Goal: Navigation & Orientation: Find specific page/section

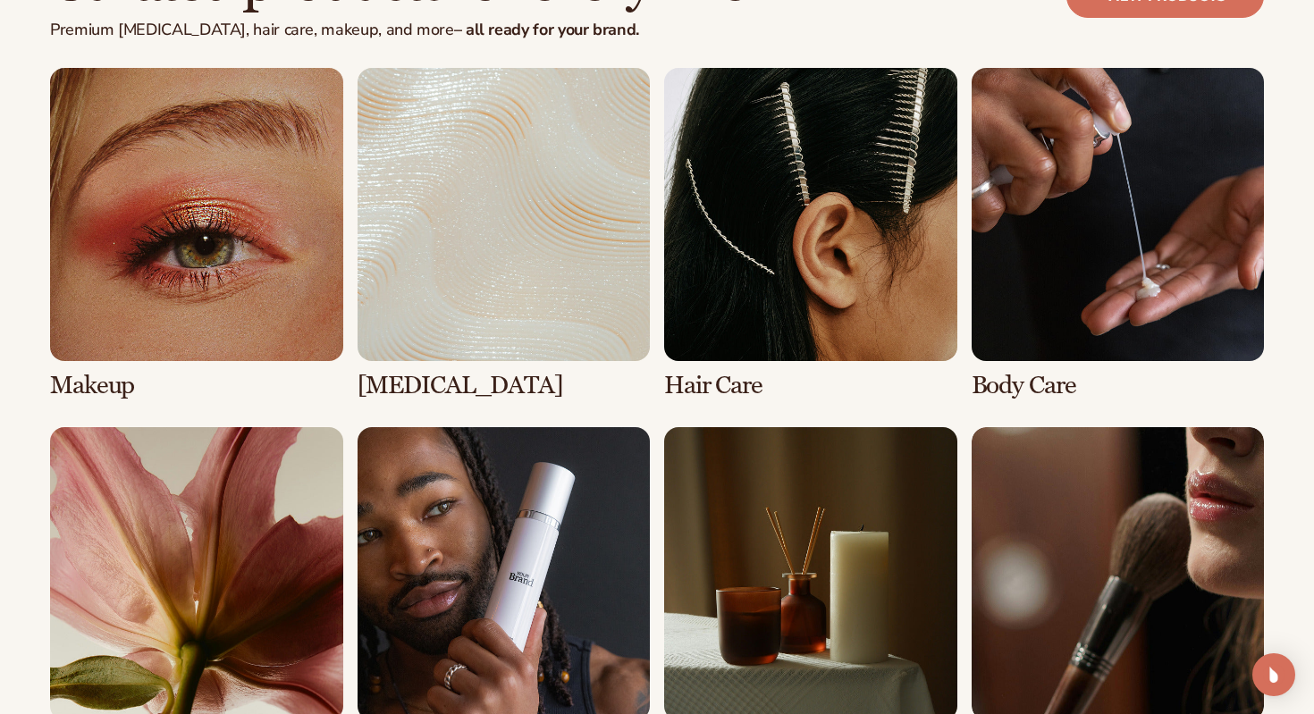
scroll to position [3394, 0]
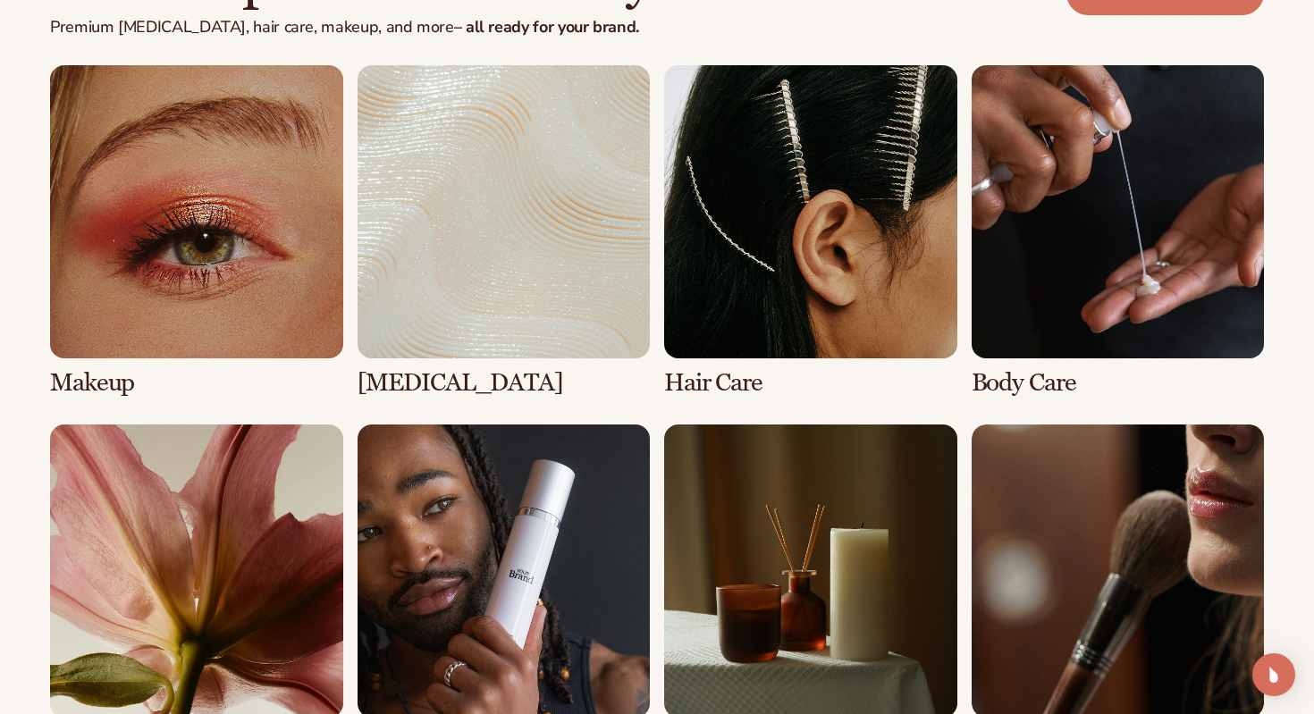
click at [546, 294] on link "2 / 8" at bounding box center [504, 230] width 293 height 331
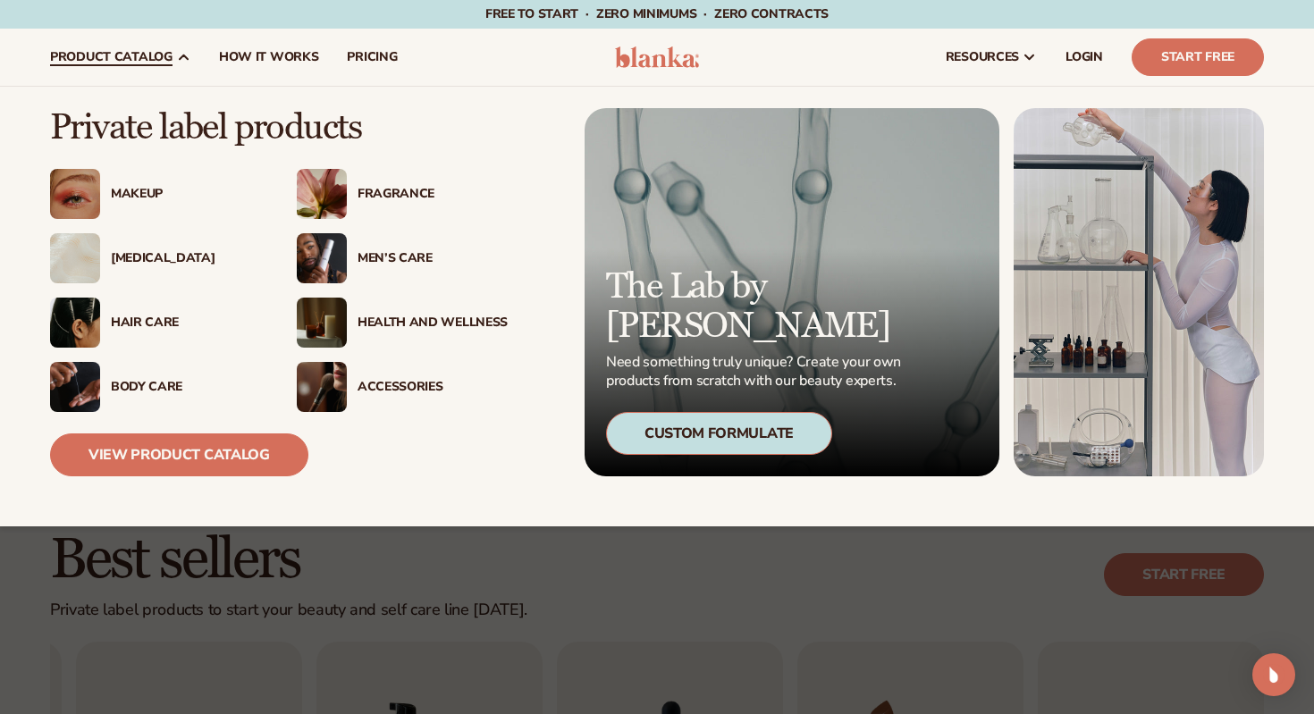
click at [125, 189] on div "Makeup" at bounding box center [186, 194] width 150 height 15
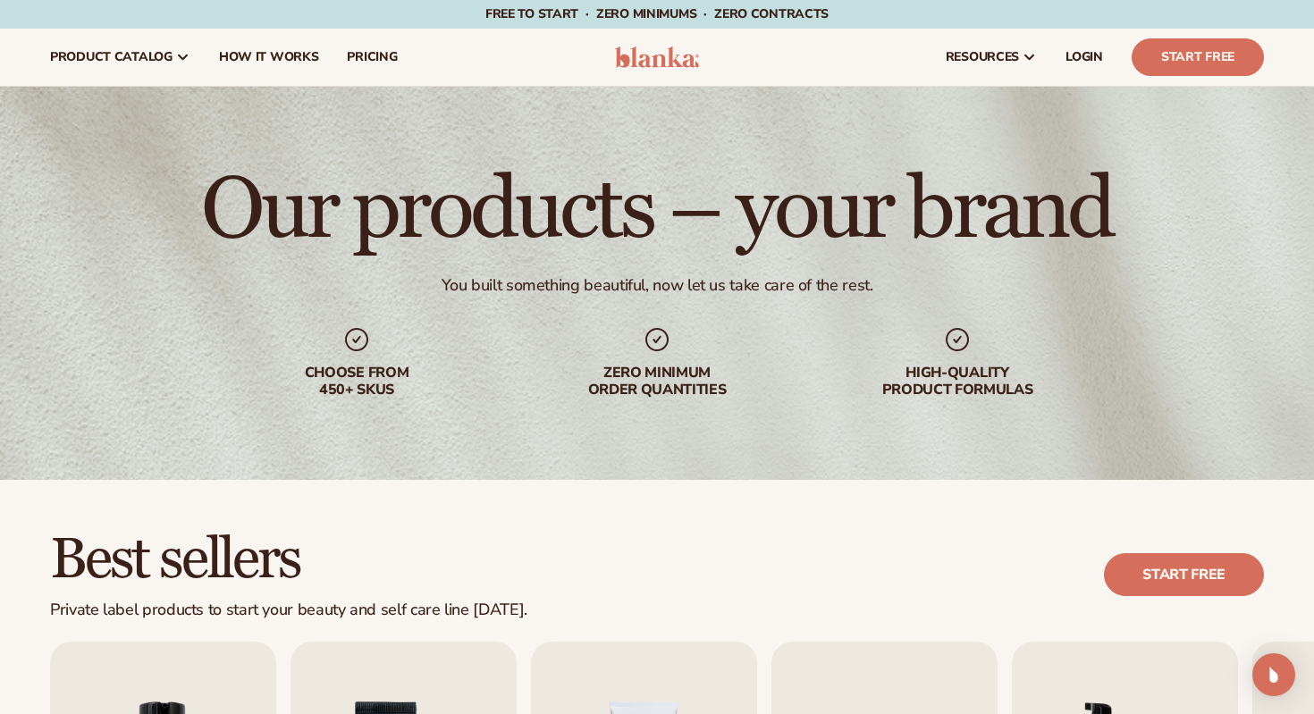
click at [637, 63] on img at bounding box center [657, 56] width 85 height 21
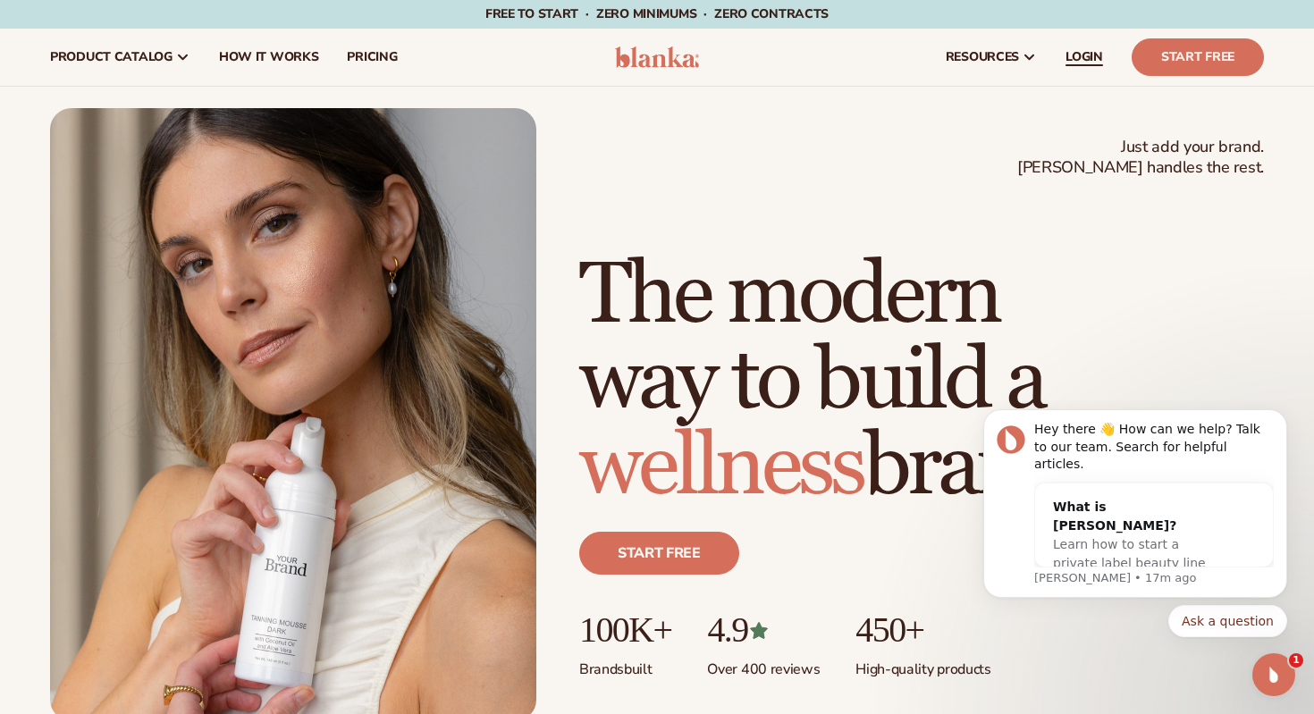
click at [1089, 55] on span "LOGIN" at bounding box center [1085, 57] width 38 height 14
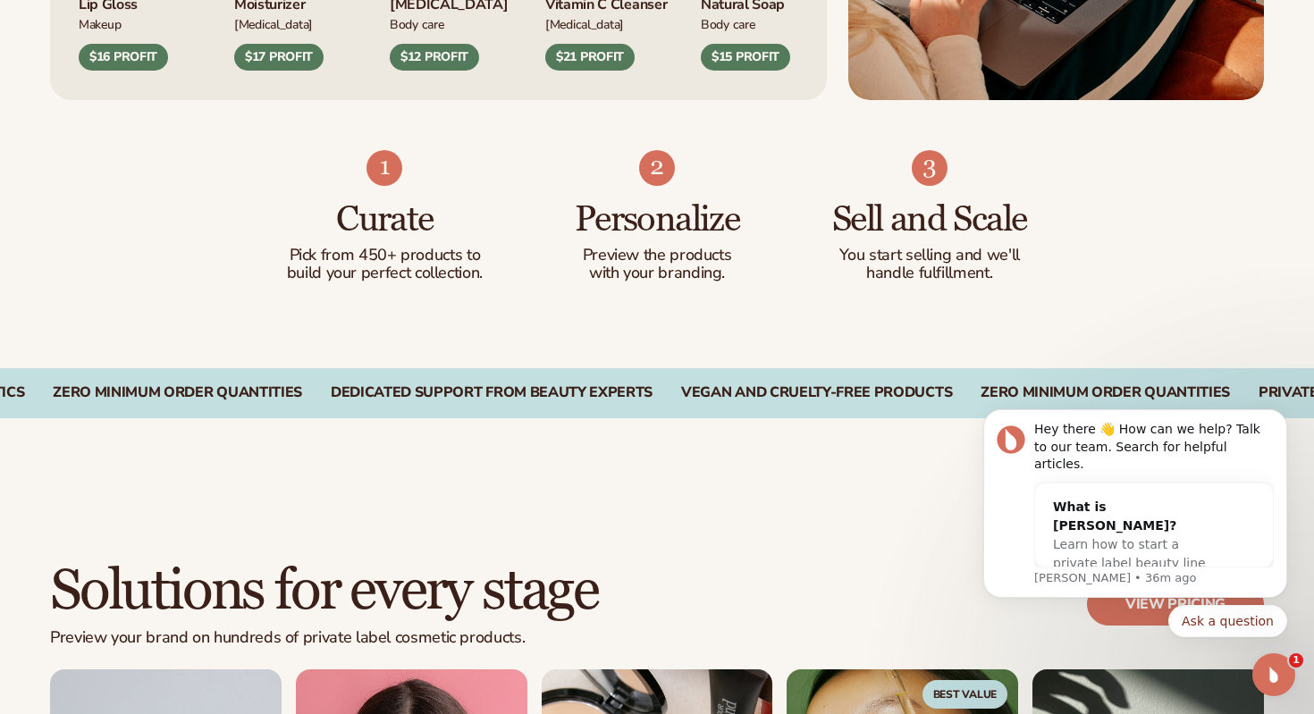
scroll to position [1057, 0]
